Goal: Transaction & Acquisition: Purchase product/service

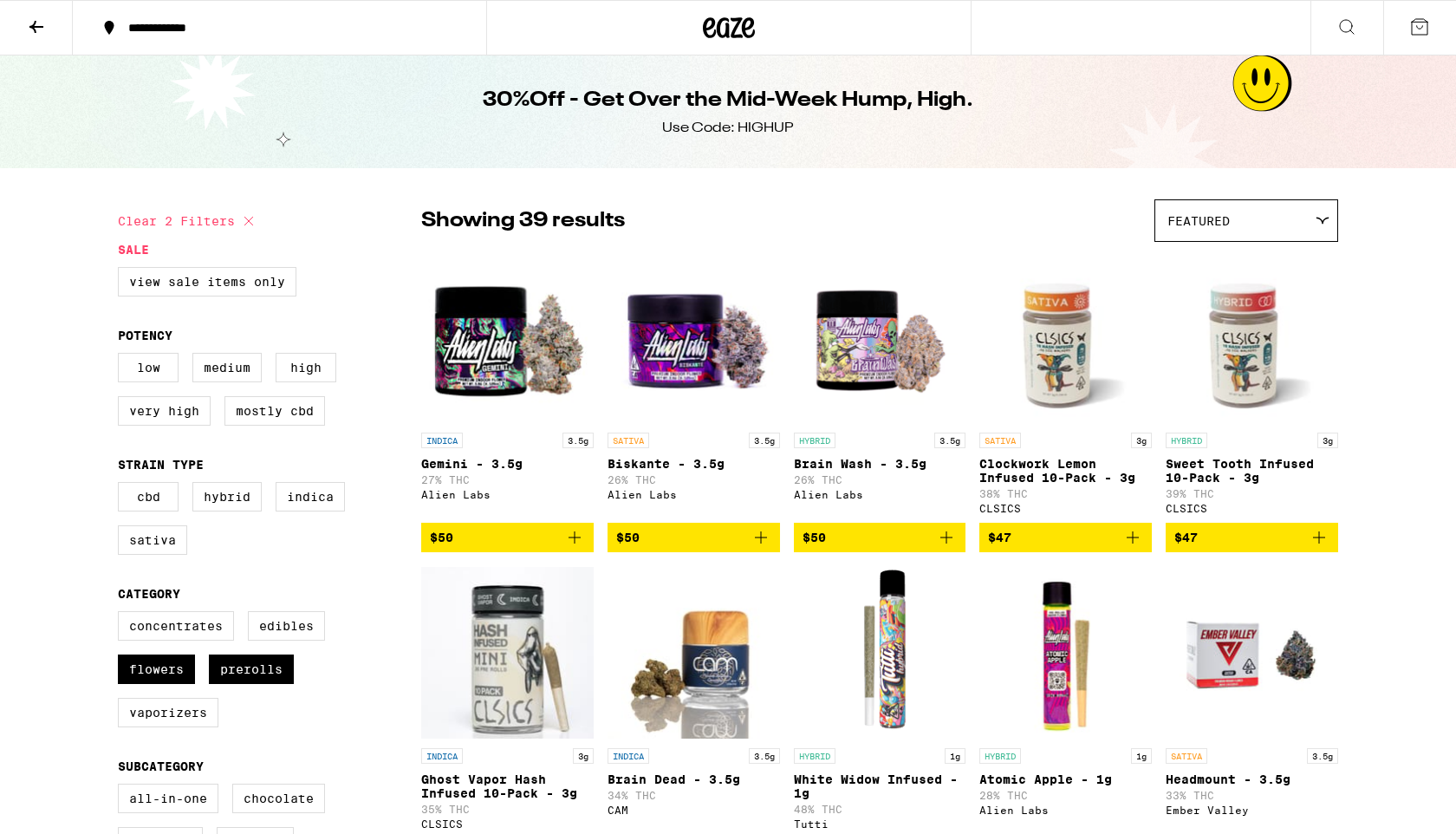
click at [33, 24] on icon at bounding box center [36, 27] width 14 height 12
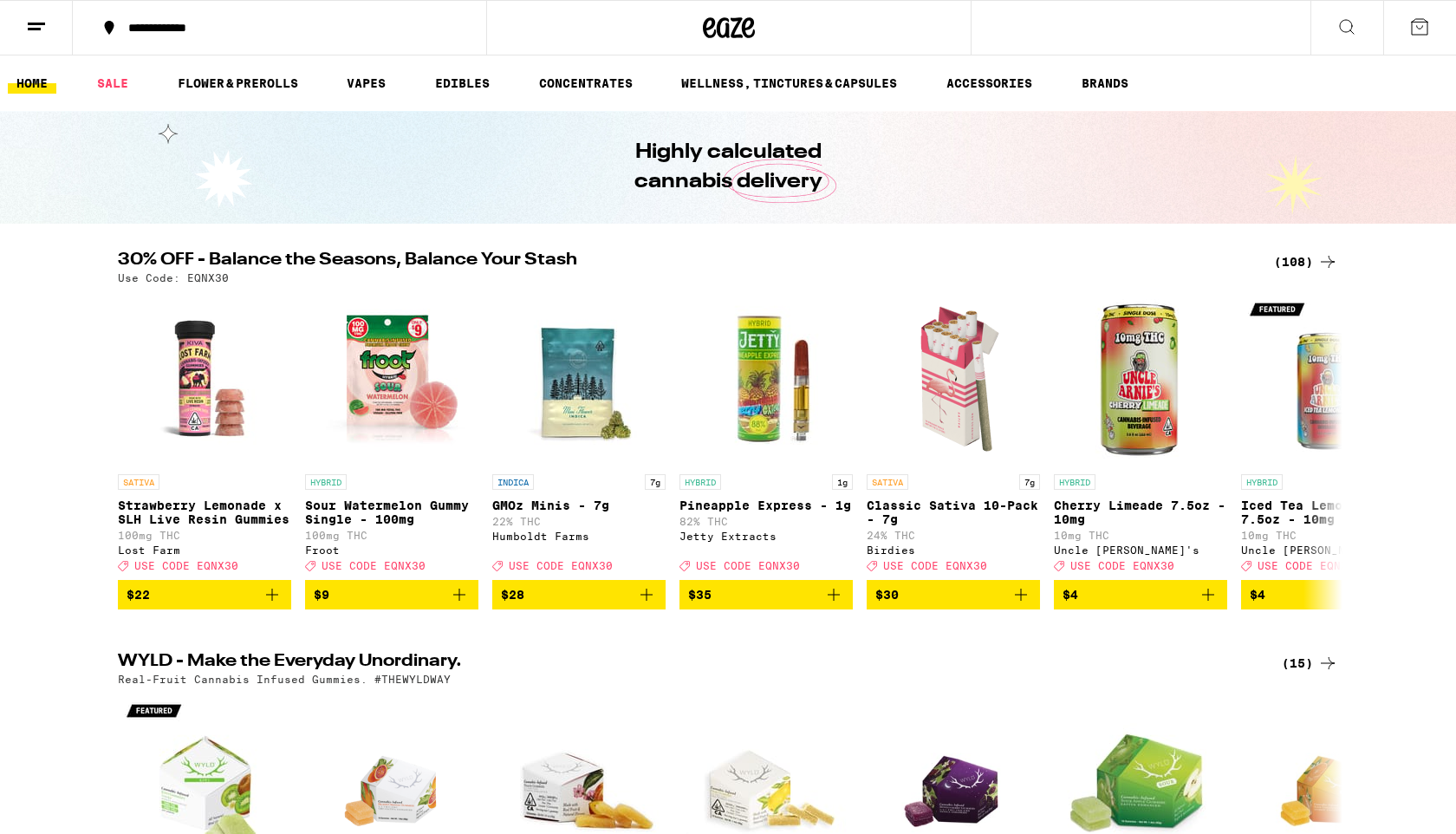
click at [1290, 258] on div "(108)" at bounding box center [1306, 261] width 64 height 20
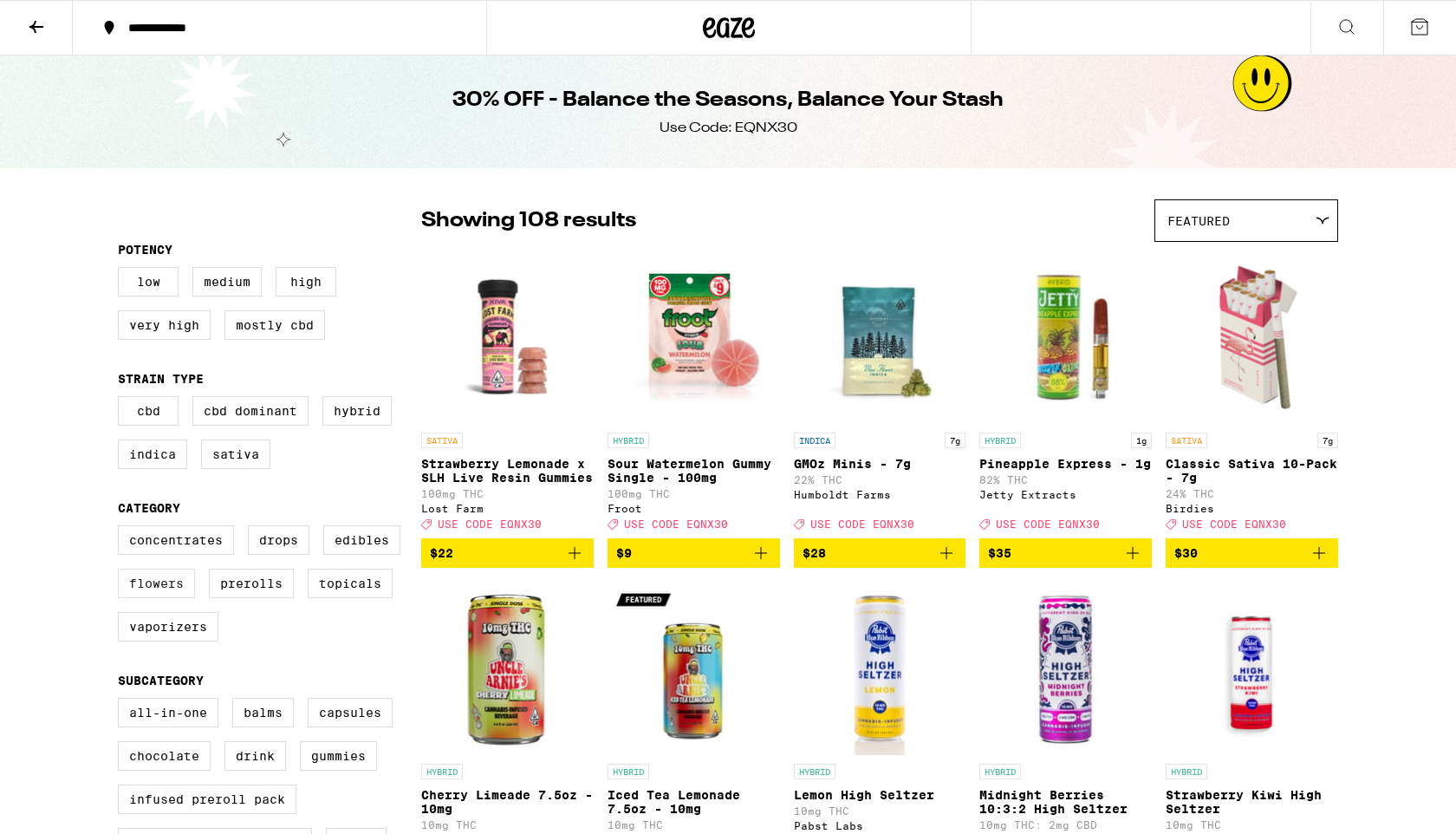
click at [151, 598] on label "Flowers" at bounding box center [156, 583] width 77 height 29
click at [123, 528] on input "Flowers" at bounding box center [122, 528] width 1 height 1
checkbox input "true"
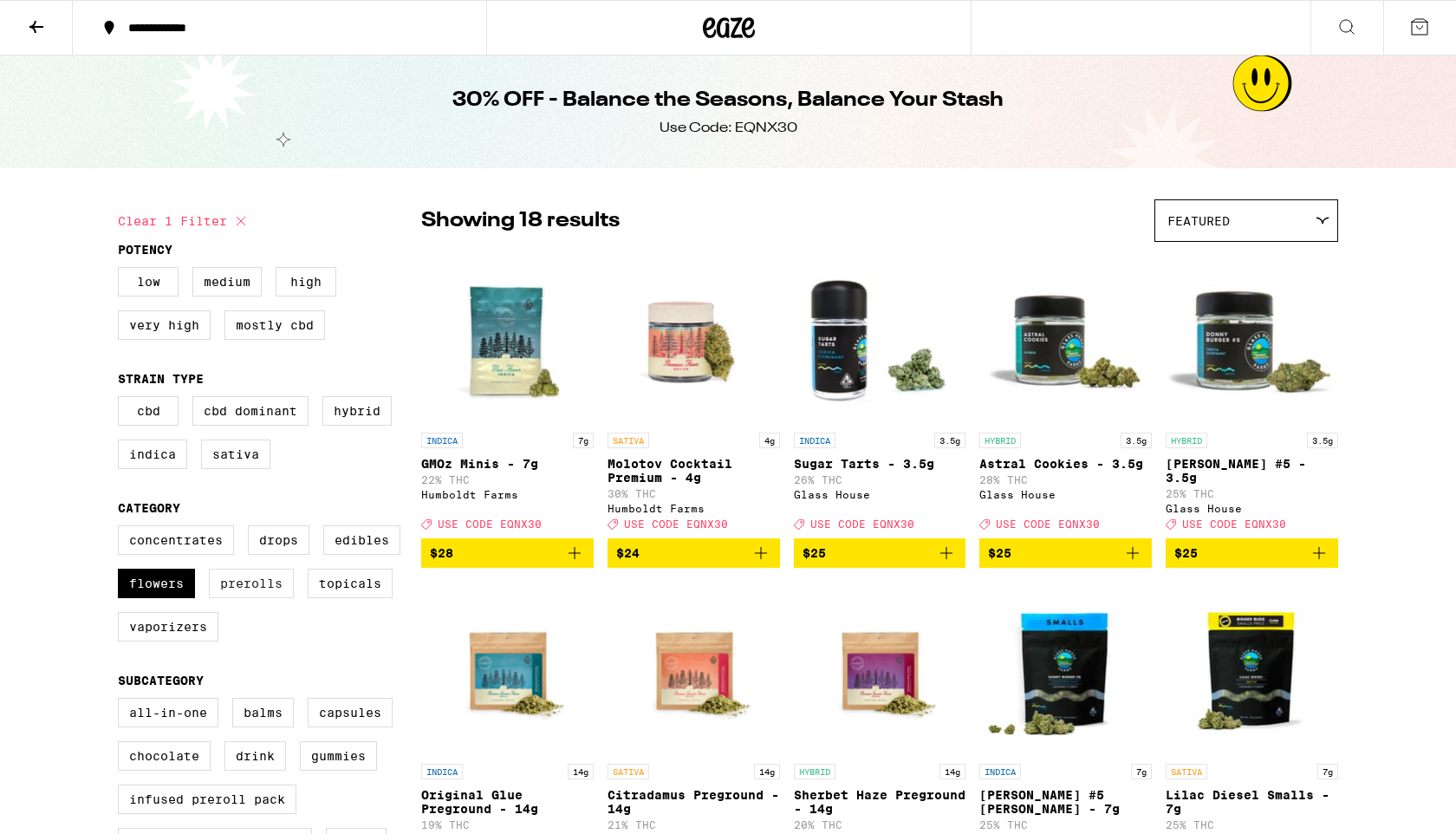
click at [251, 598] on label "Prerolls" at bounding box center [251, 583] width 85 height 29
click at [123, 528] on input "Prerolls" at bounding box center [122, 528] width 1 height 1
checkbox input "true"
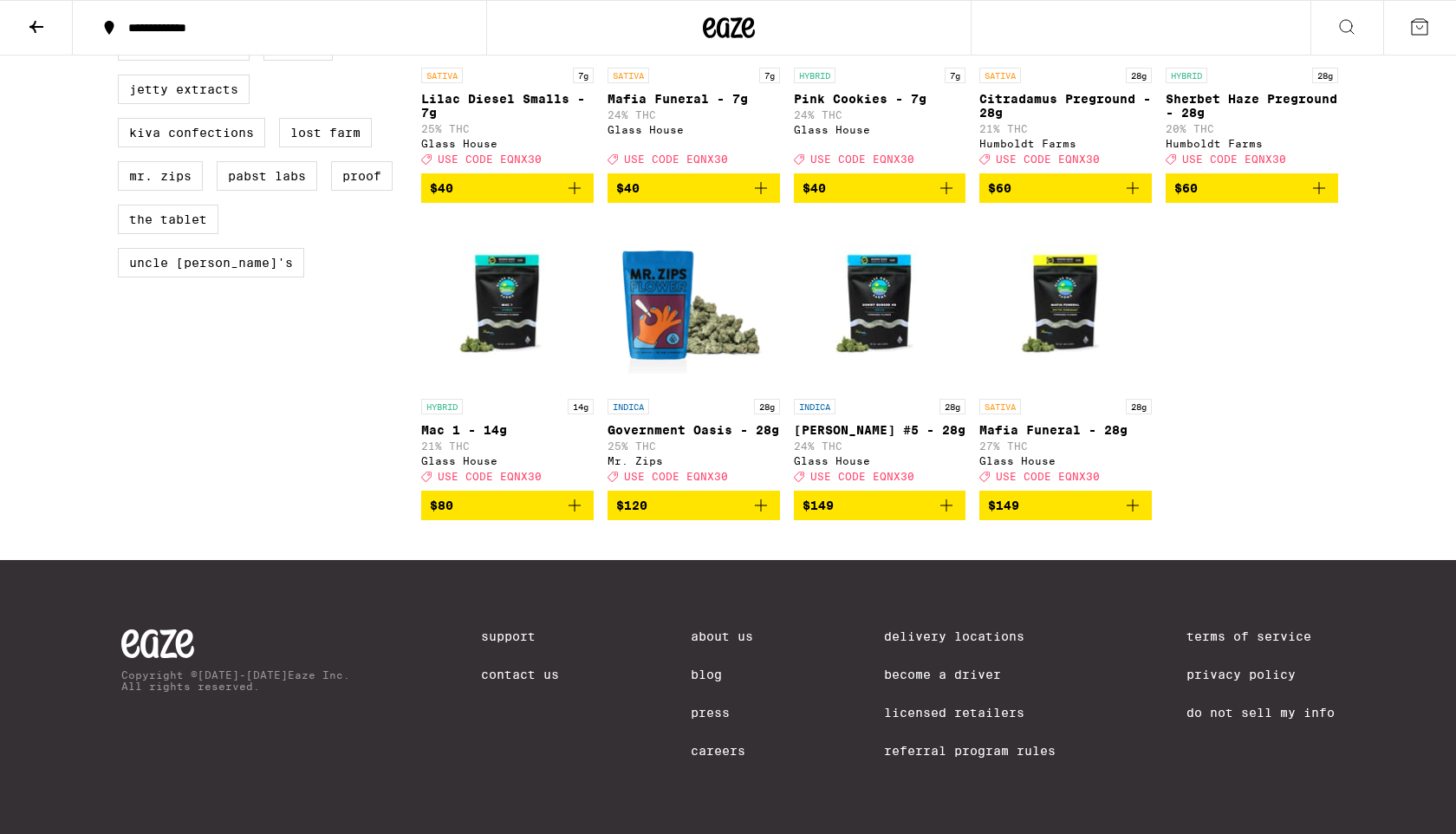
scroll to position [1436, 0]
